Goal: Information Seeking & Learning: Learn about a topic

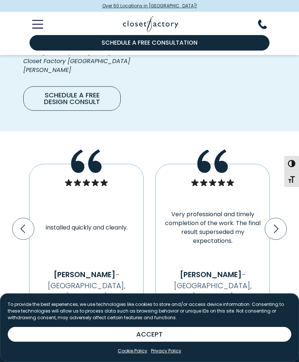
scroll to position [1636, 0]
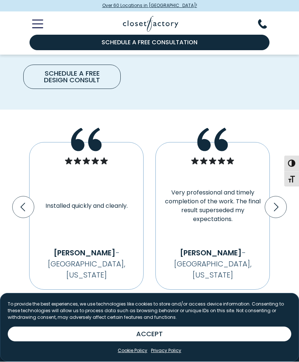
click at [42, 20] on button "Toggle Mobile Menu" at bounding box center [33, 24] width 20 height 9
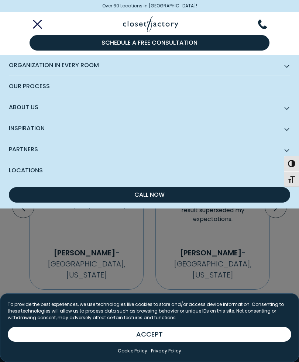
click at [34, 130] on span "Inspiration" at bounding box center [149, 128] width 281 height 21
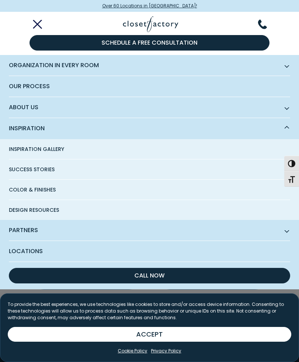
click at [49, 151] on span "Inspiration Gallery" at bounding box center [36, 149] width 55 height 20
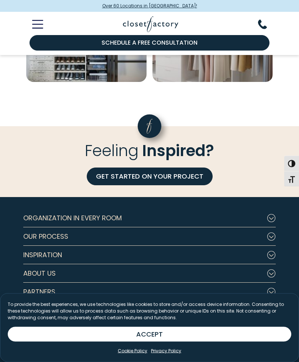
click at [244, 255] on button "Inspiration" at bounding box center [149, 255] width 253 height 18
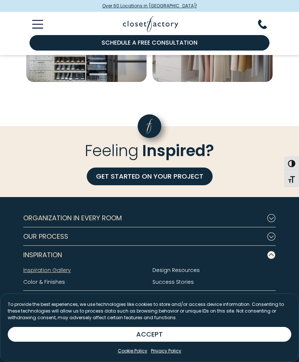
click at [52, 282] on link "Color & Finishes" at bounding box center [44, 281] width 42 height 7
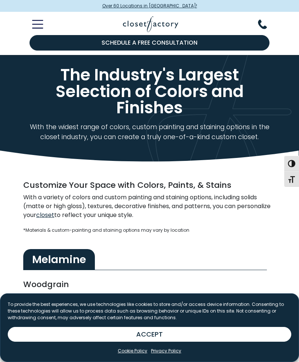
click at [35, 24] on icon "Toggle Mobile Menu" at bounding box center [37, 24] width 10 height 0
